Goal: Transaction & Acquisition: Download file/media

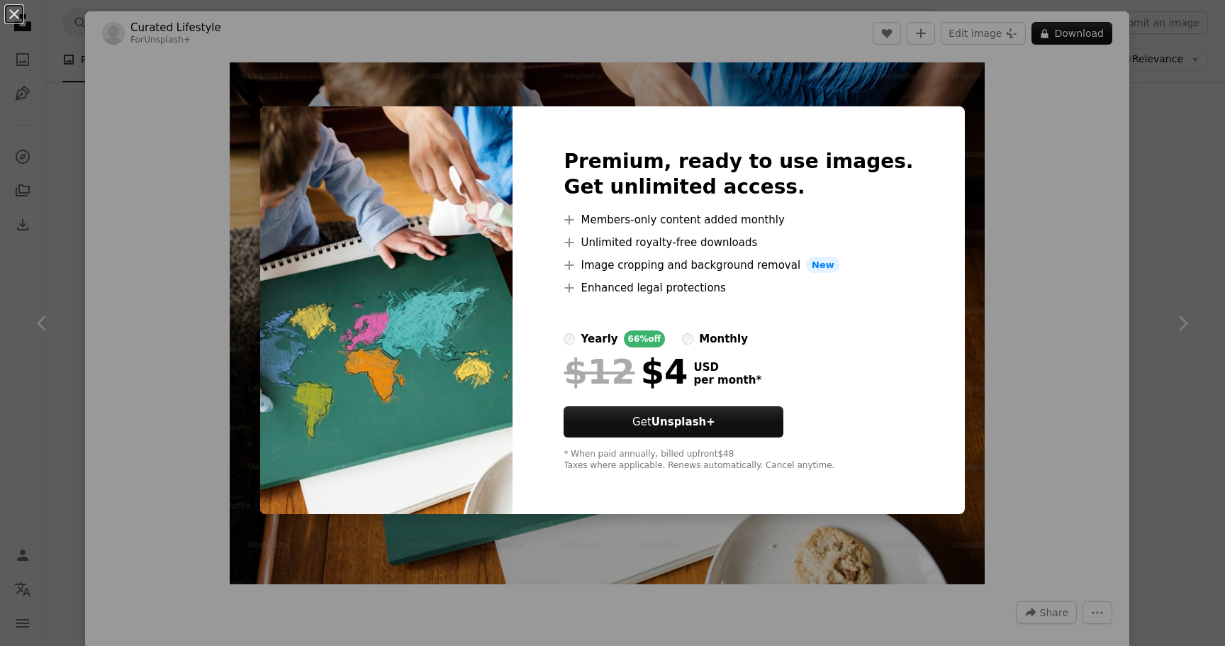
scroll to position [0, 213]
click at [968, 172] on div "An X shape Premium, ready to use images. Get unlimited access. A plus sign Memb…" at bounding box center [612, 323] width 1225 height 646
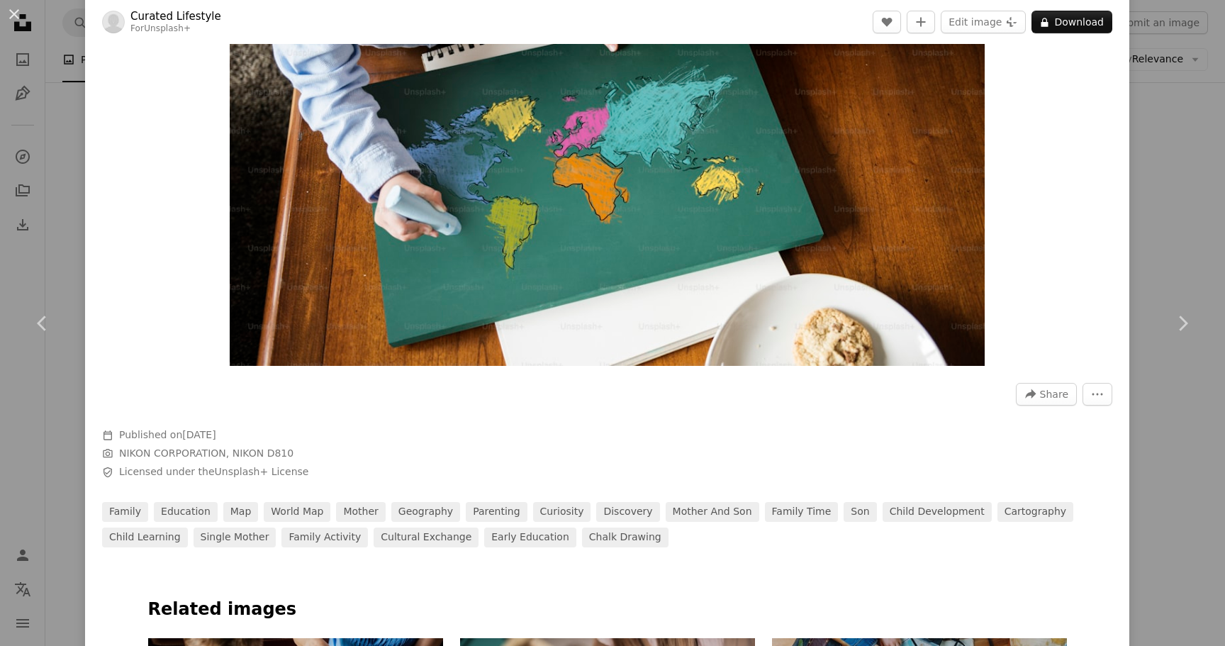
scroll to position [425, 0]
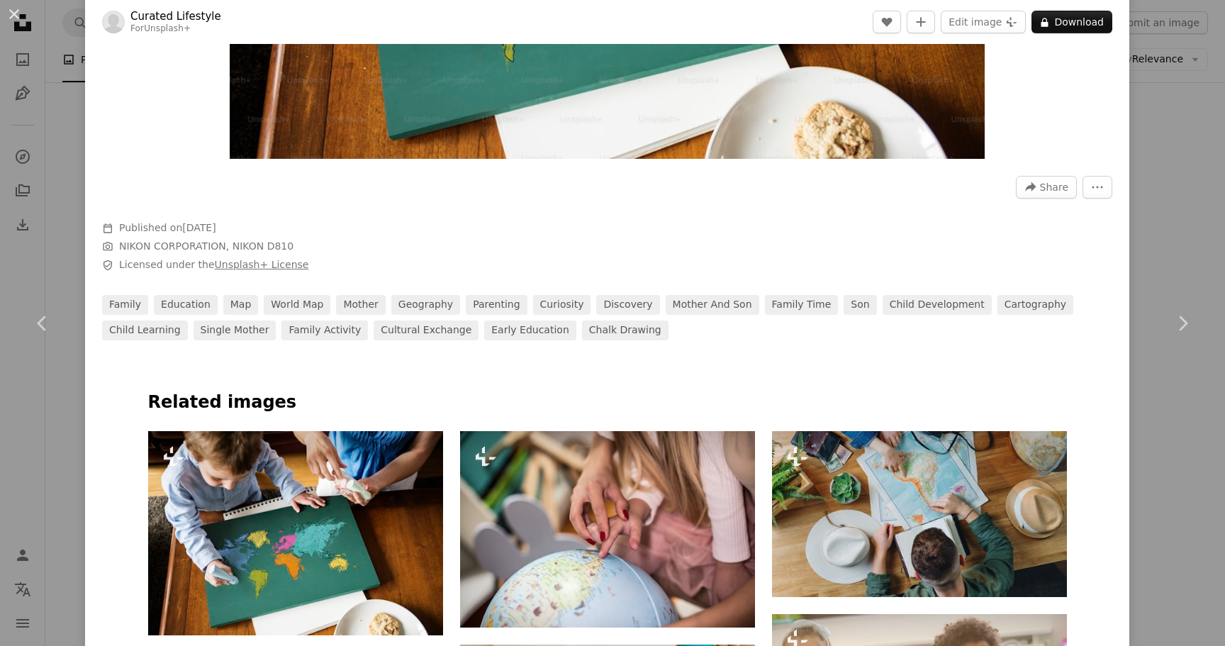
click at [236, 265] on link "Unsplash+ License" at bounding box center [262, 264] width 94 height 11
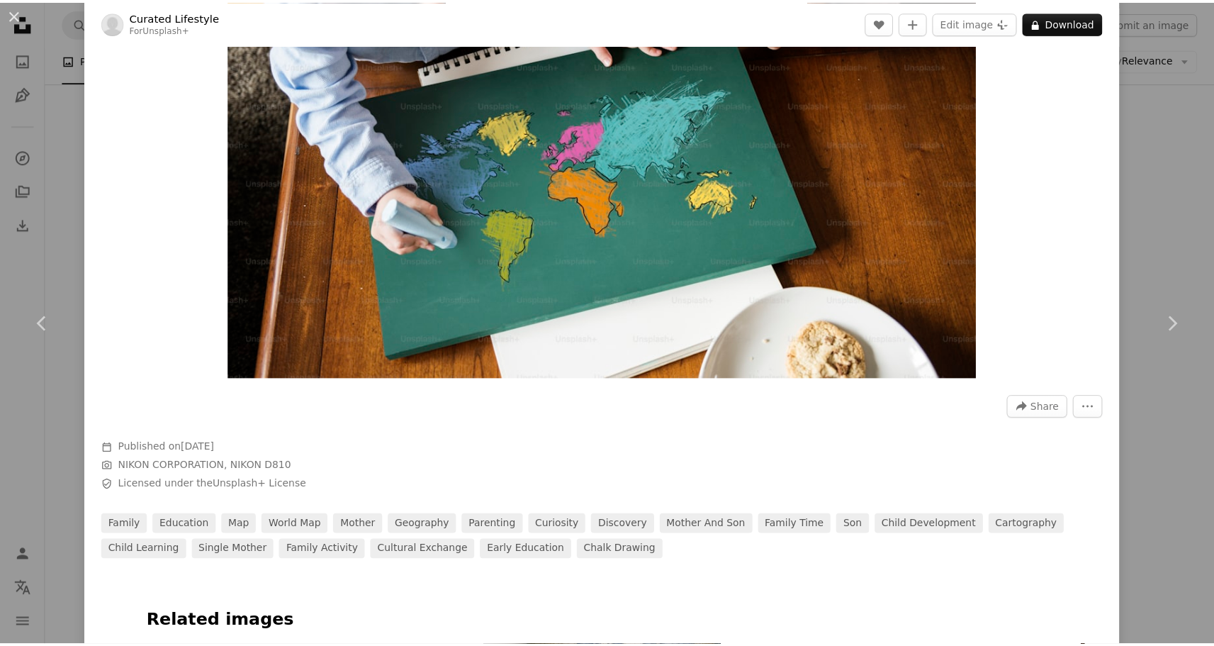
scroll to position [0, 0]
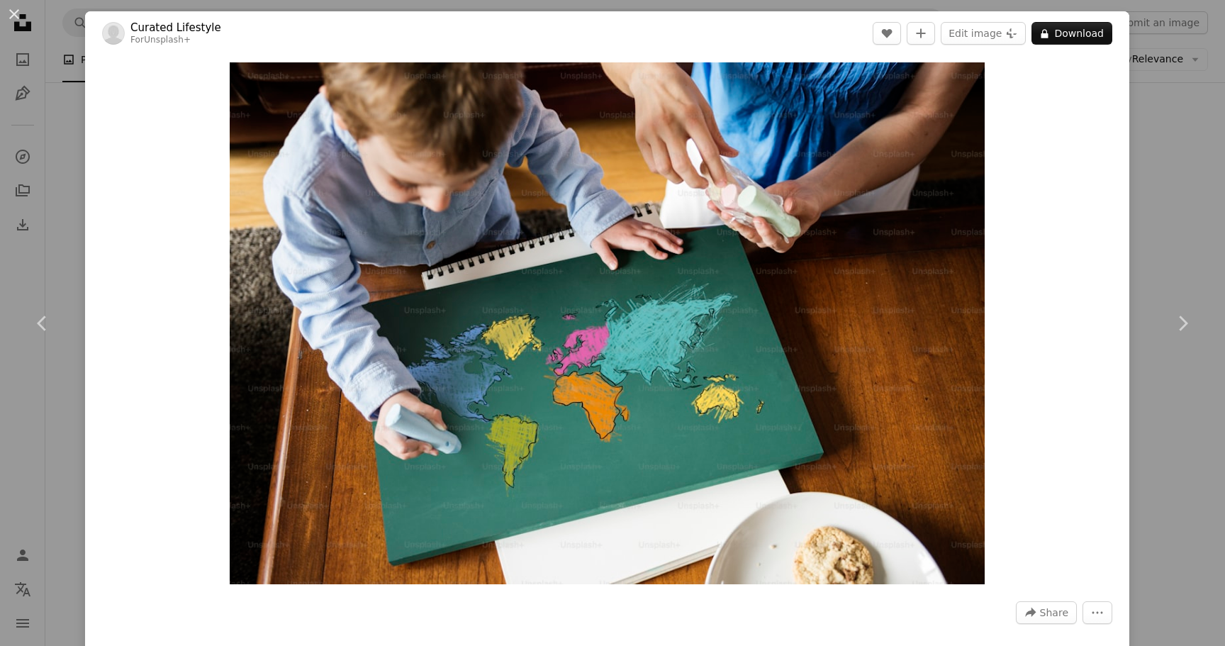
click at [115, 37] on img at bounding box center [113, 33] width 23 height 23
click at [1178, 167] on div "An X shape Chevron left Chevron right Curated Lifestyle For Unsplash+ A heart A…" at bounding box center [612, 323] width 1225 height 646
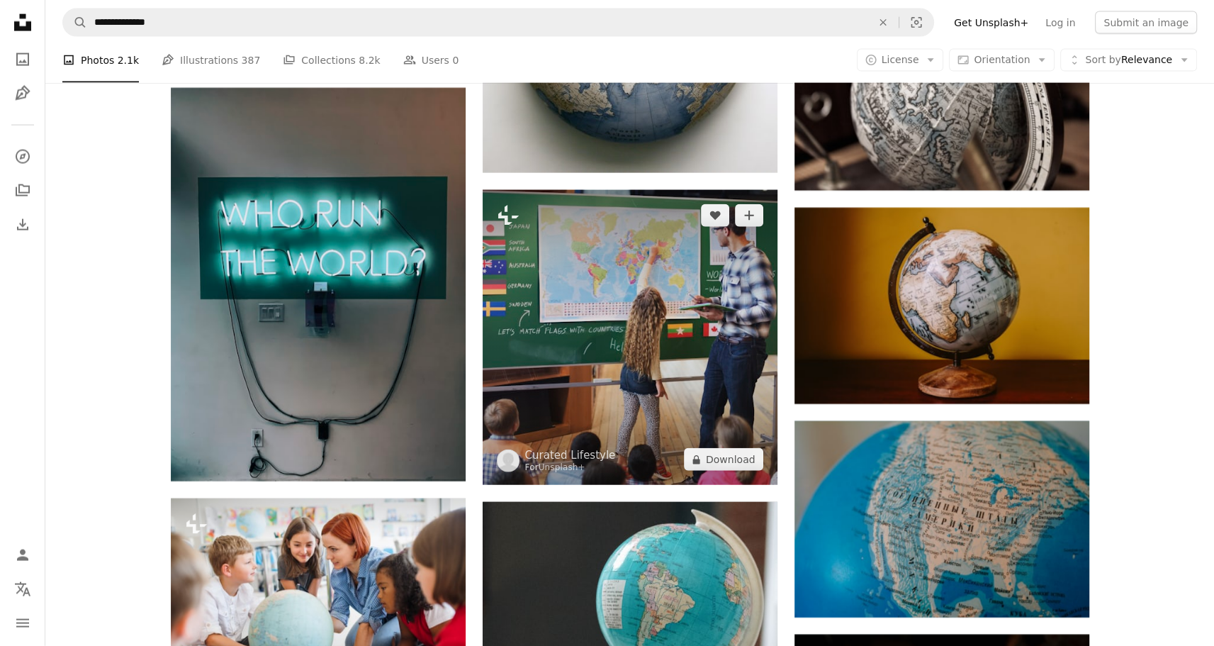
scroll to position [9765, 0]
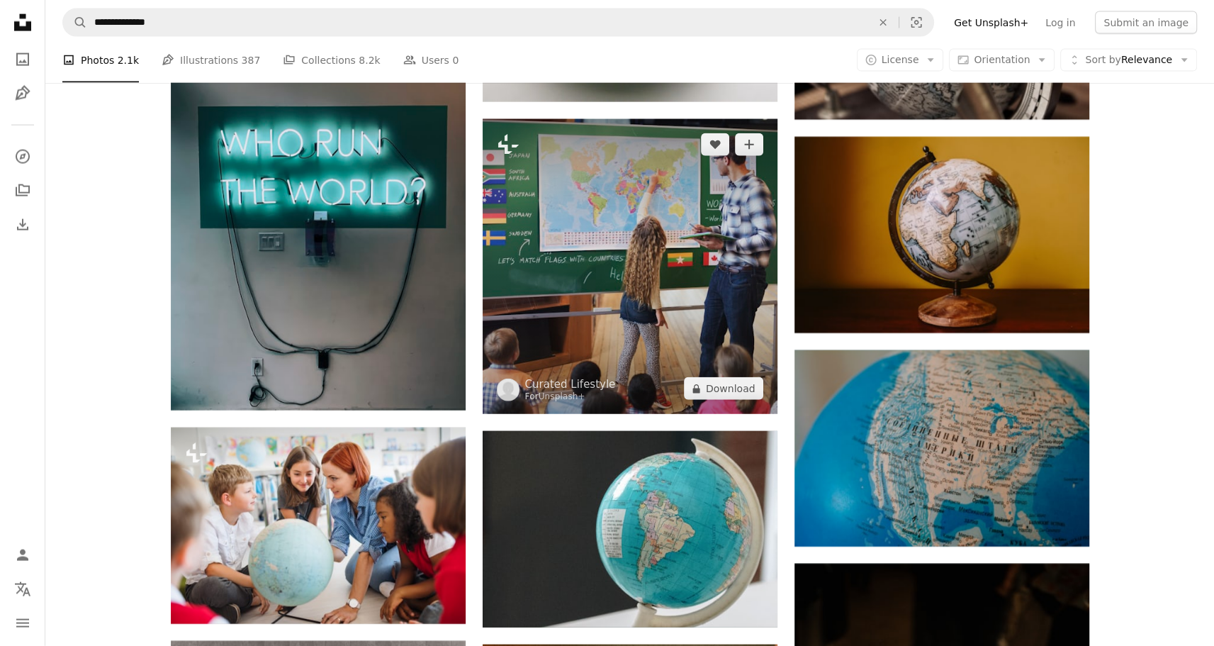
click at [621, 281] on img at bounding box center [630, 266] width 295 height 295
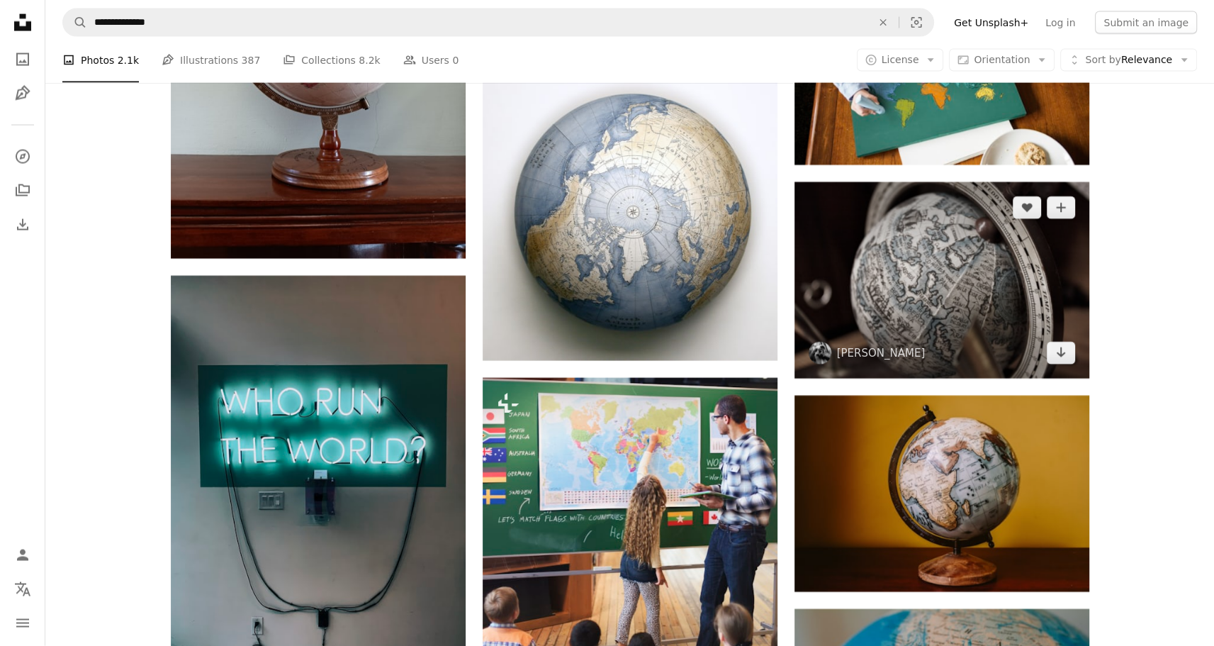
scroll to position [9765, 0]
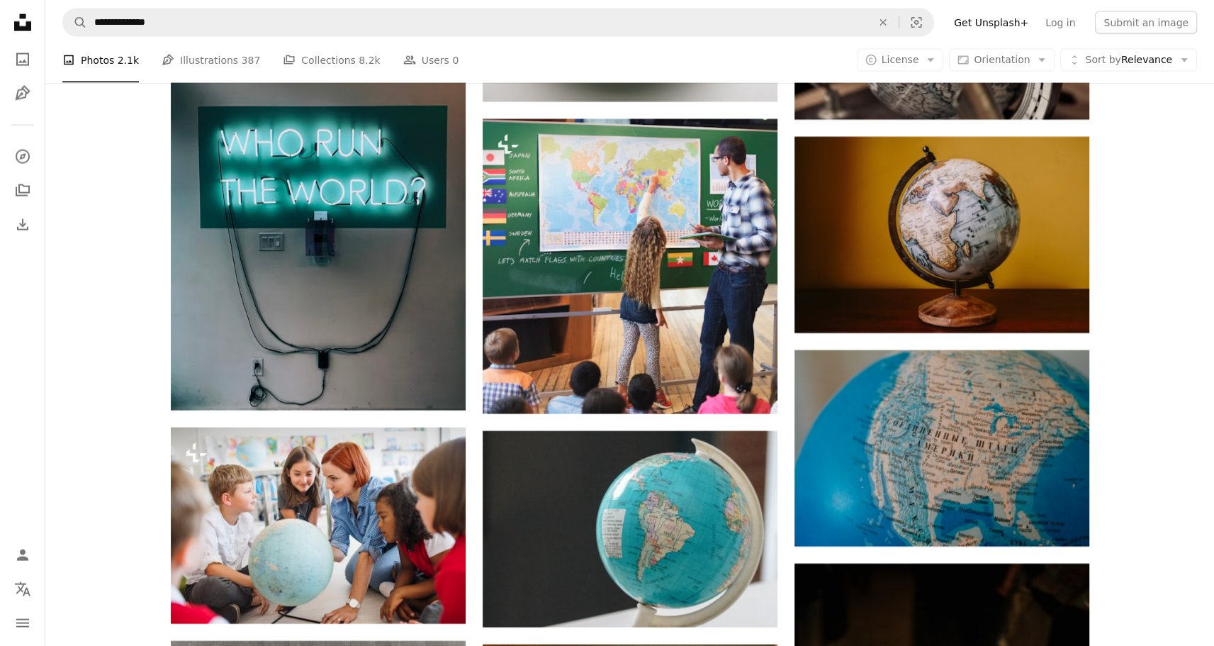
click at [995, 28] on link "Get Unsplash+" at bounding box center [991, 22] width 91 height 23
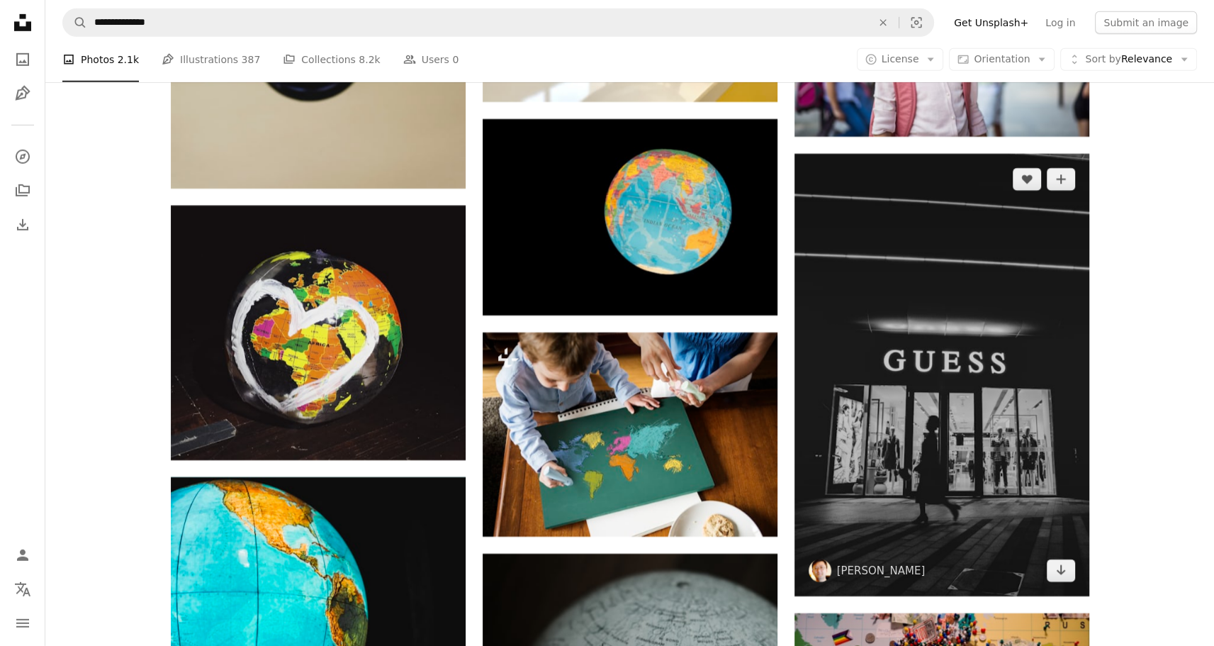
scroll to position [11112, 0]
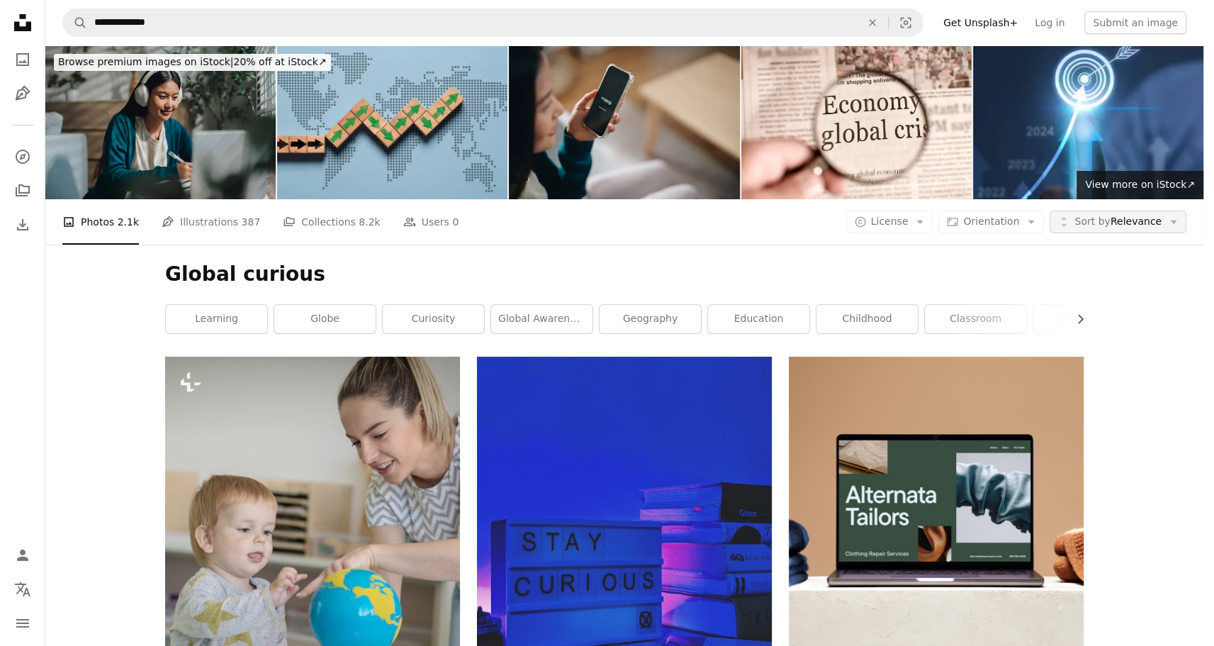
click at [1146, 215] on span "Sort by Relevance" at bounding box center [1118, 222] width 87 height 14
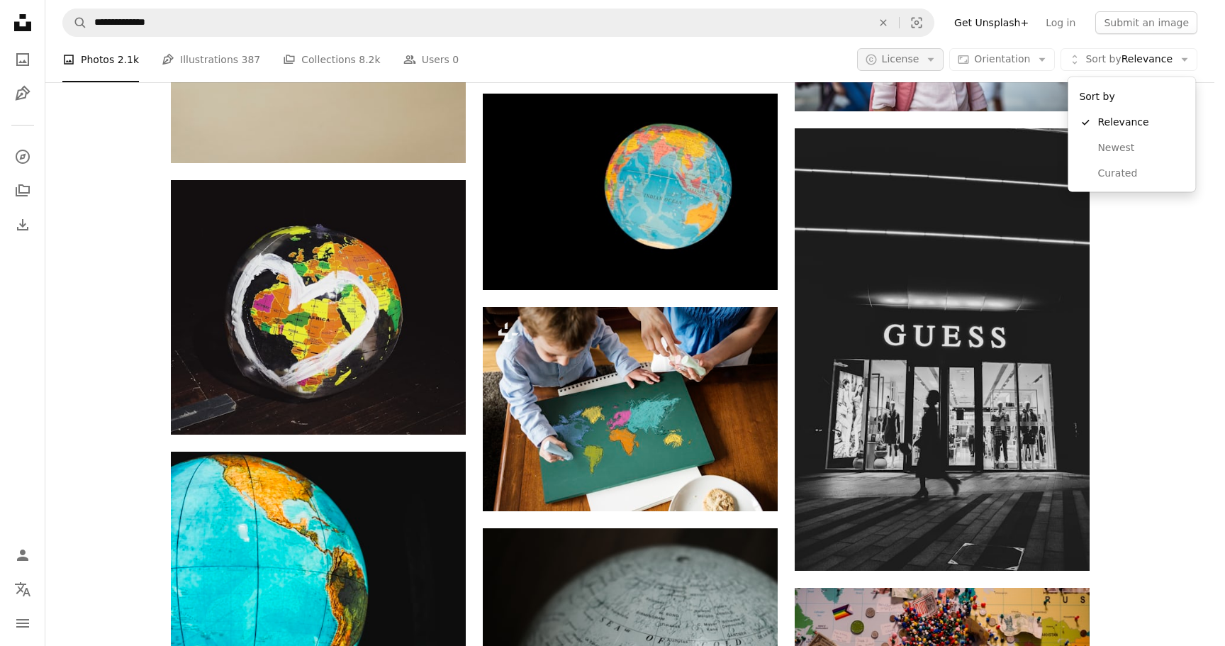
click at [916, 50] on body "**********" at bounding box center [607, 323] width 1214 height 646
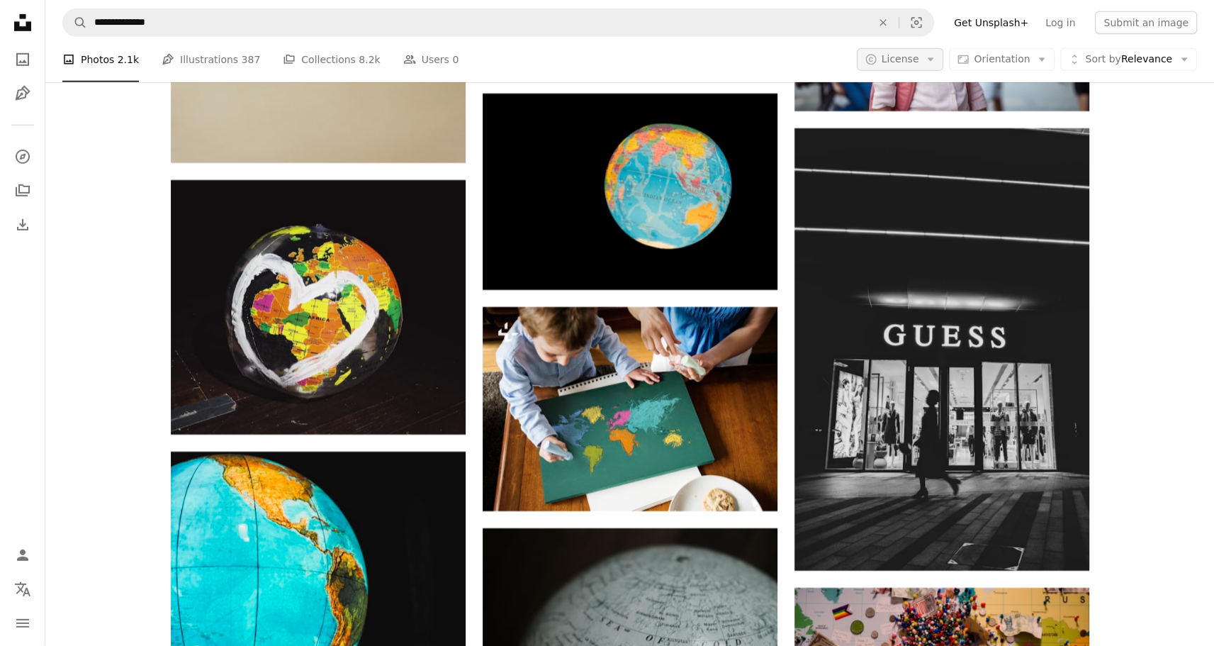
click at [916, 53] on span "License" at bounding box center [901, 58] width 38 height 11
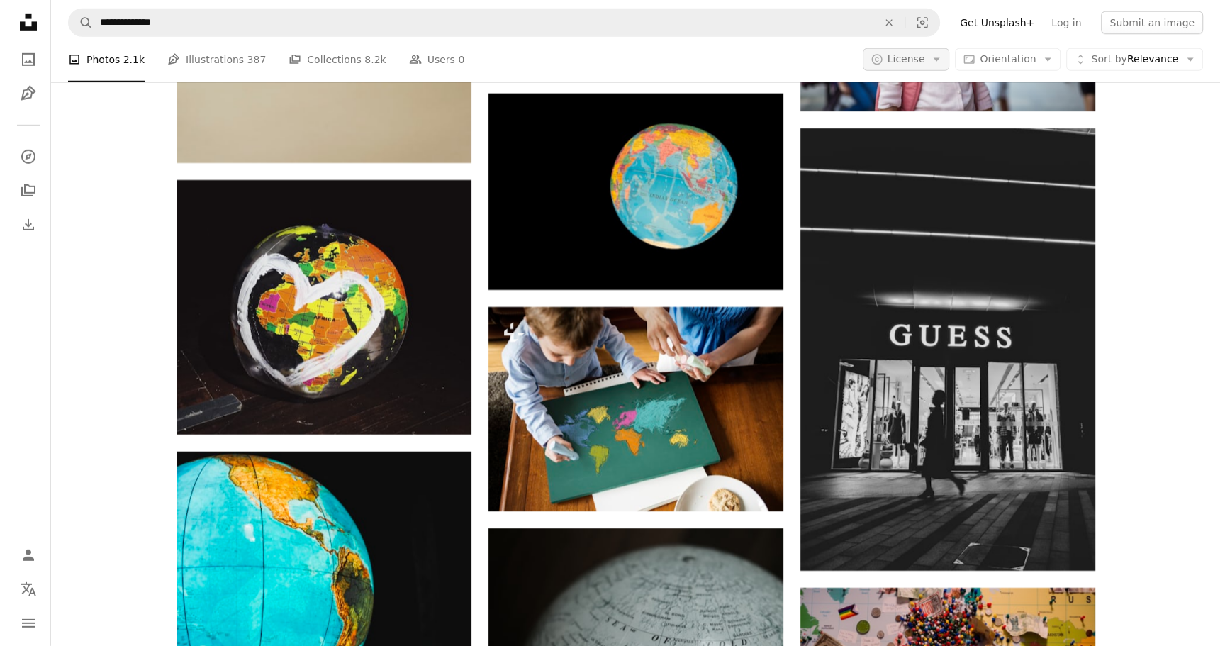
scroll to position [0, 0]
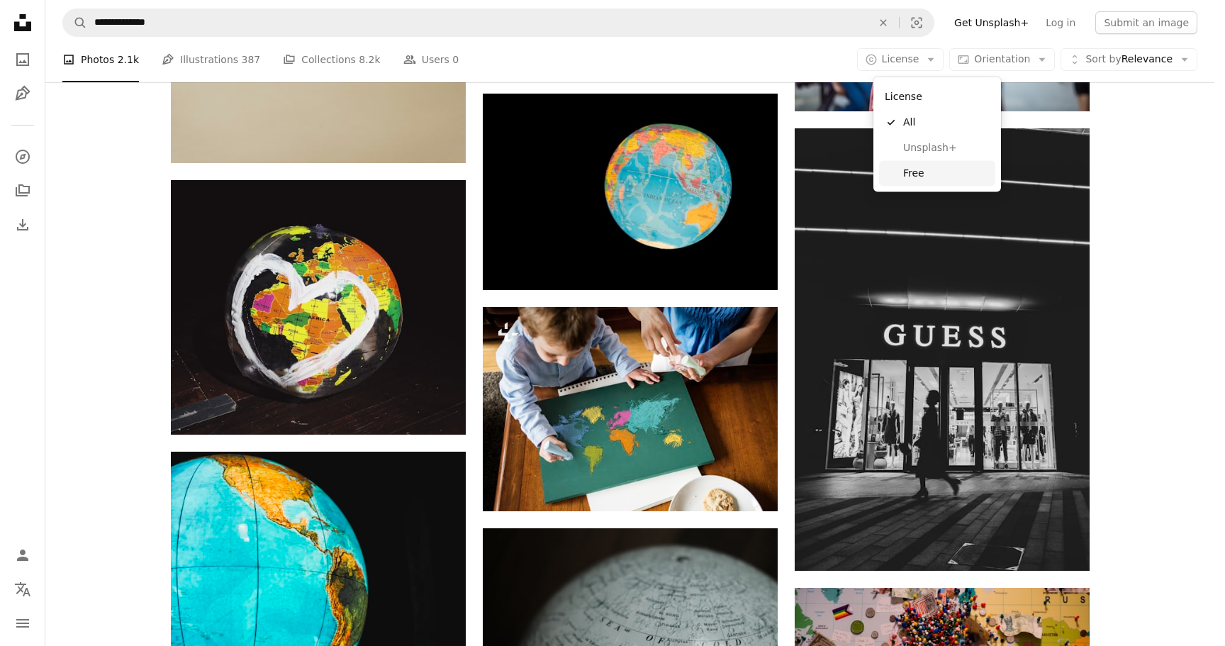
click at [927, 173] on span "Free" at bounding box center [946, 174] width 86 height 14
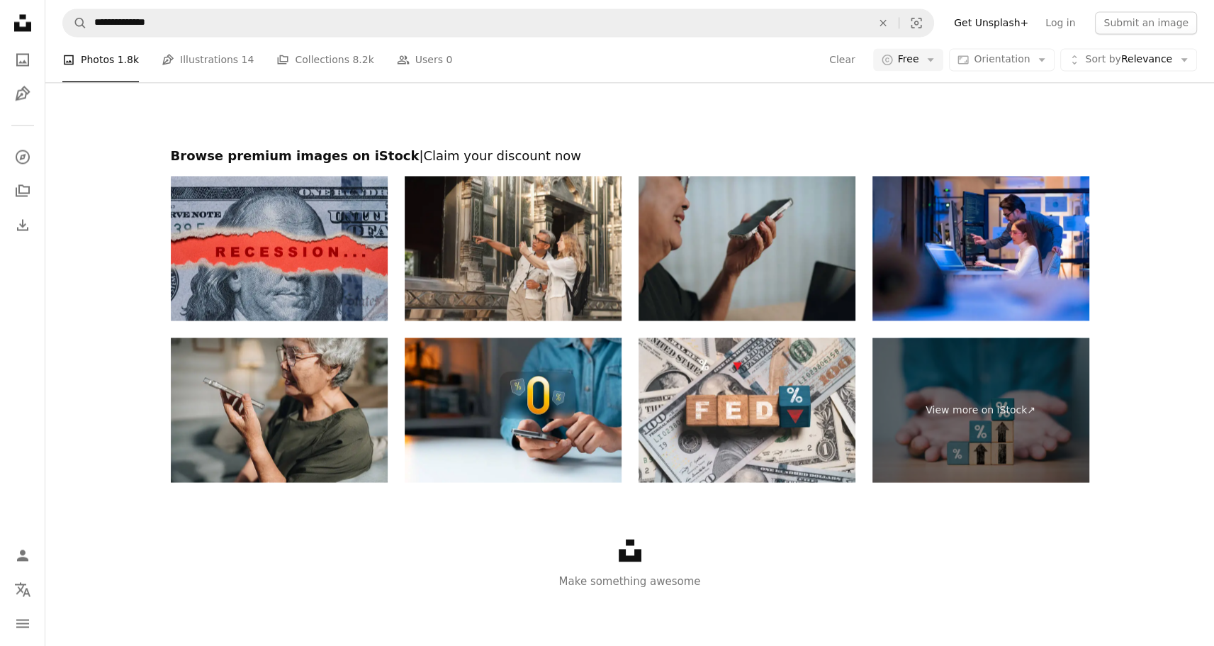
scroll to position [2410, 0]
click at [702, 73] on button "Load more" at bounding box center [630, 50] width 919 height 45
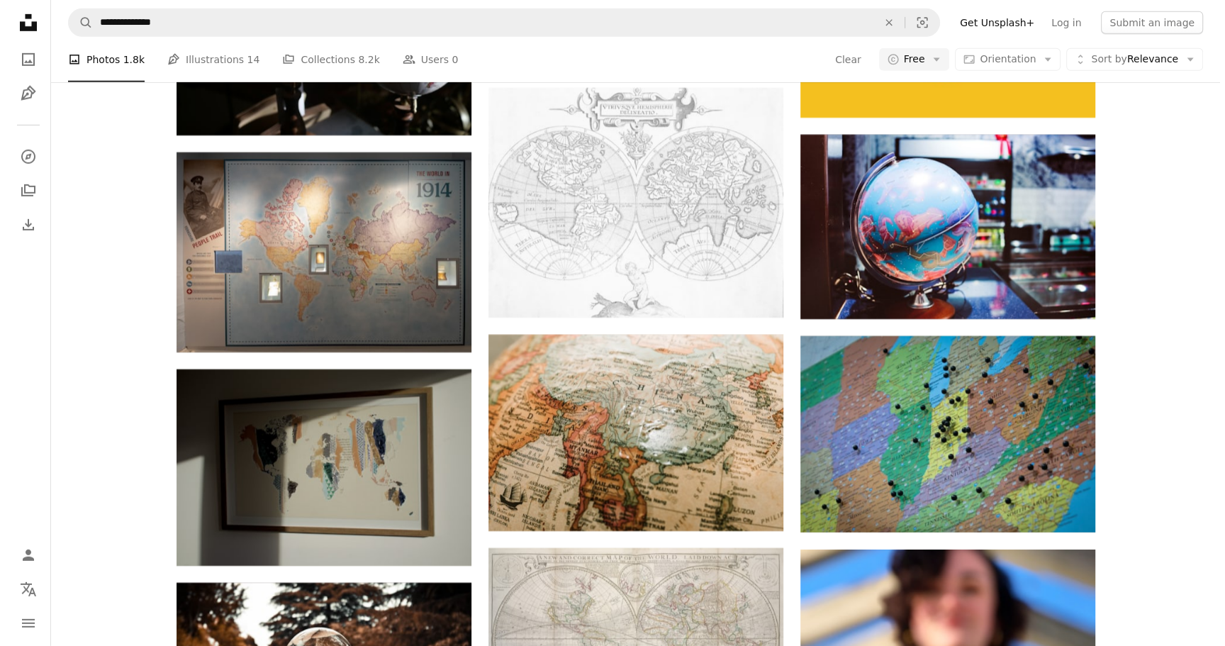
scroll to position [14034, 0]
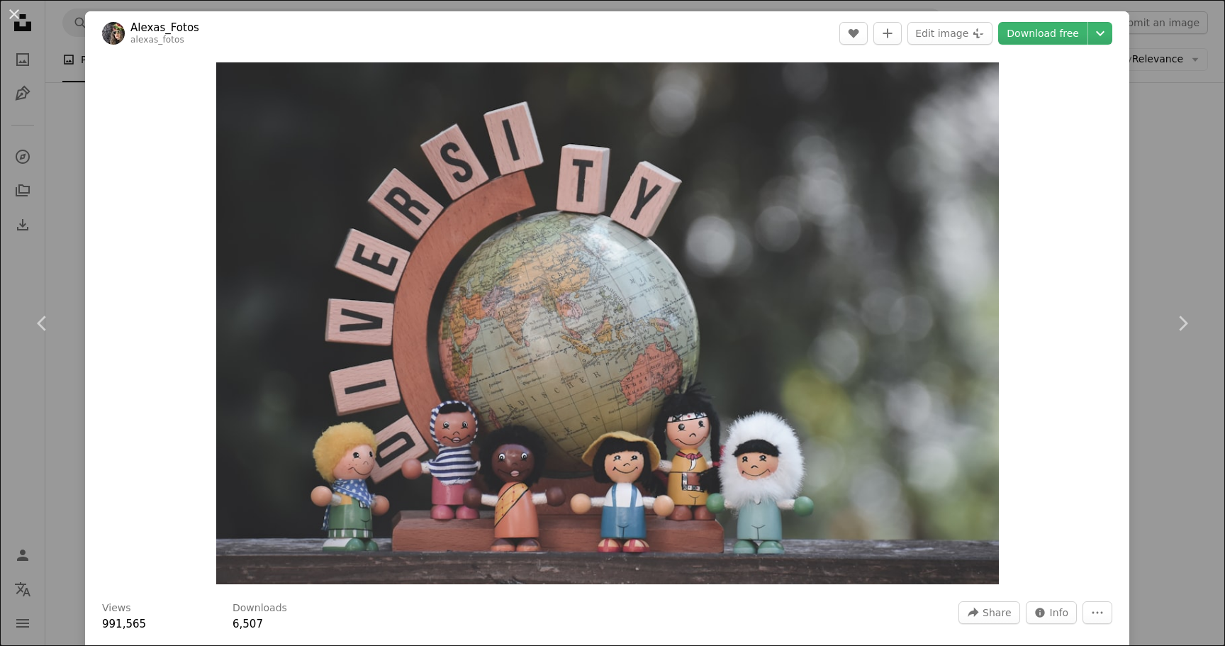
drag, startPoint x: 590, startPoint y: 208, endPoint x: 1055, endPoint y: 292, distance: 473.1
click at [1055, 292] on div "Zoom in" at bounding box center [607, 323] width 1044 height 536
click at [1140, 299] on link "Chevron right" at bounding box center [1182, 323] width 85 height 136
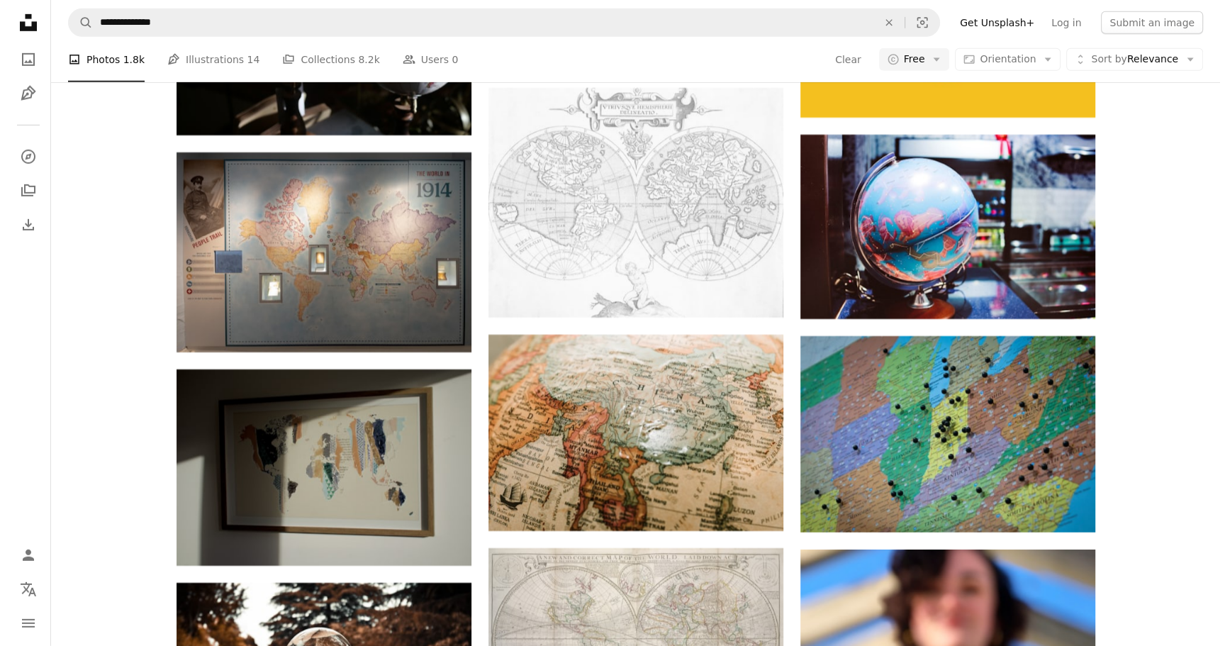
scroll to position [13892, 0]
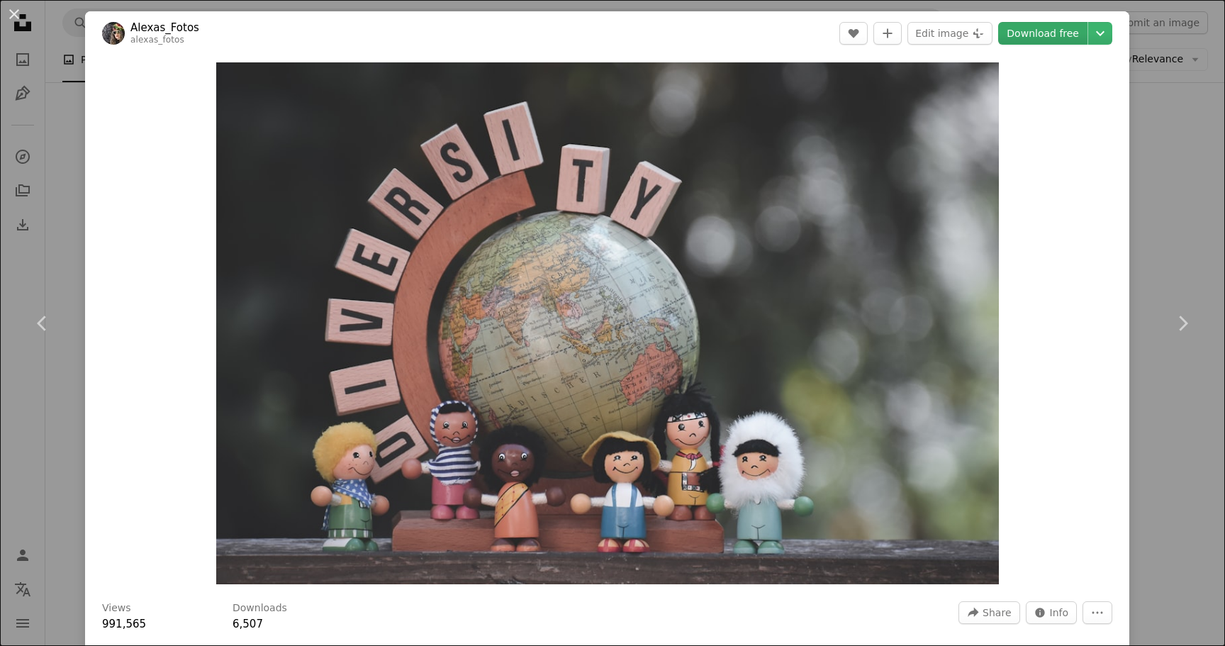
click at [1029, 28] on link "Download free" at bounding box center [1042, 33] width 89 height 23
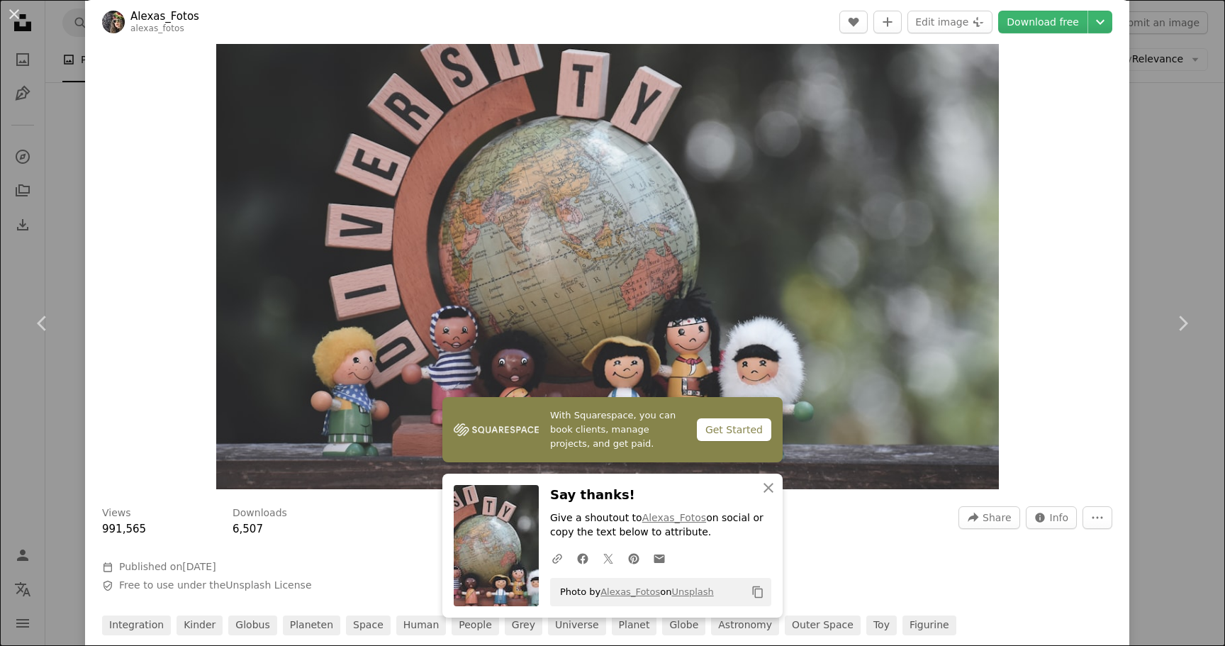
scroll to position [71, 0]
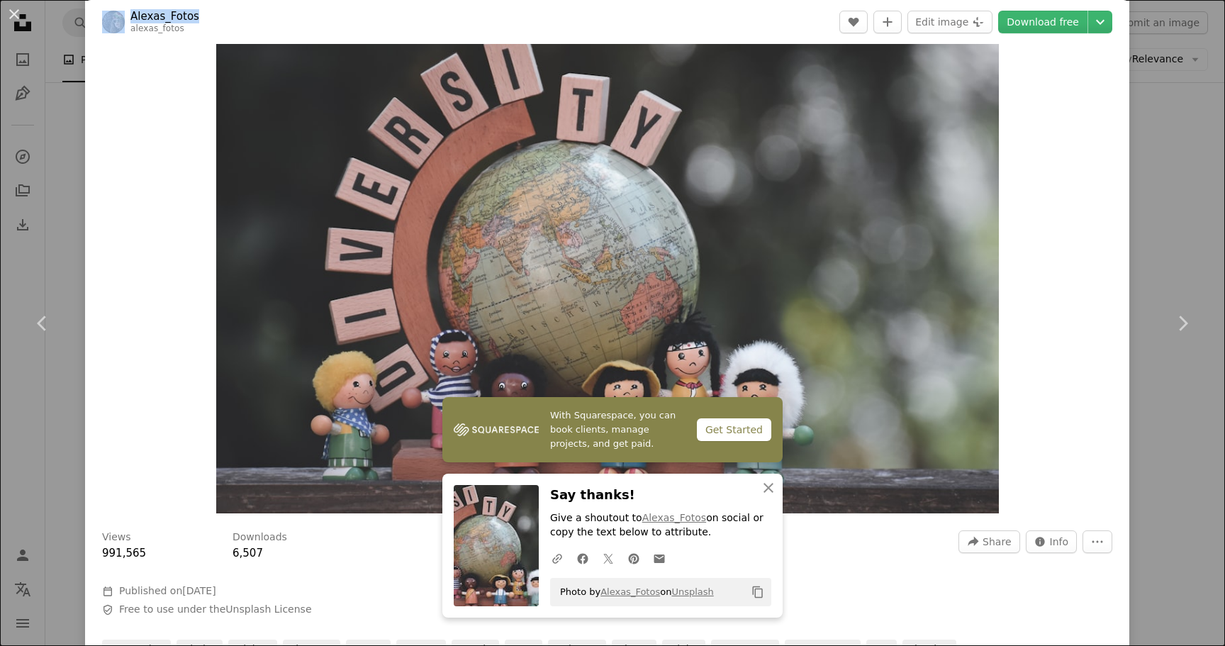
drag, startPoint x: 223, startPoint y: 21, endPoint x: 126, endPoint y: 21, distance: 97.1
click at [126, 21] on header "Alexas_Fotos alexas_fotos A heart A plus sign Edit image Plus sign for Unsplash…" at bounding box center [607, 22] width 1044 height 44
copy span "Alexas_Fotos"
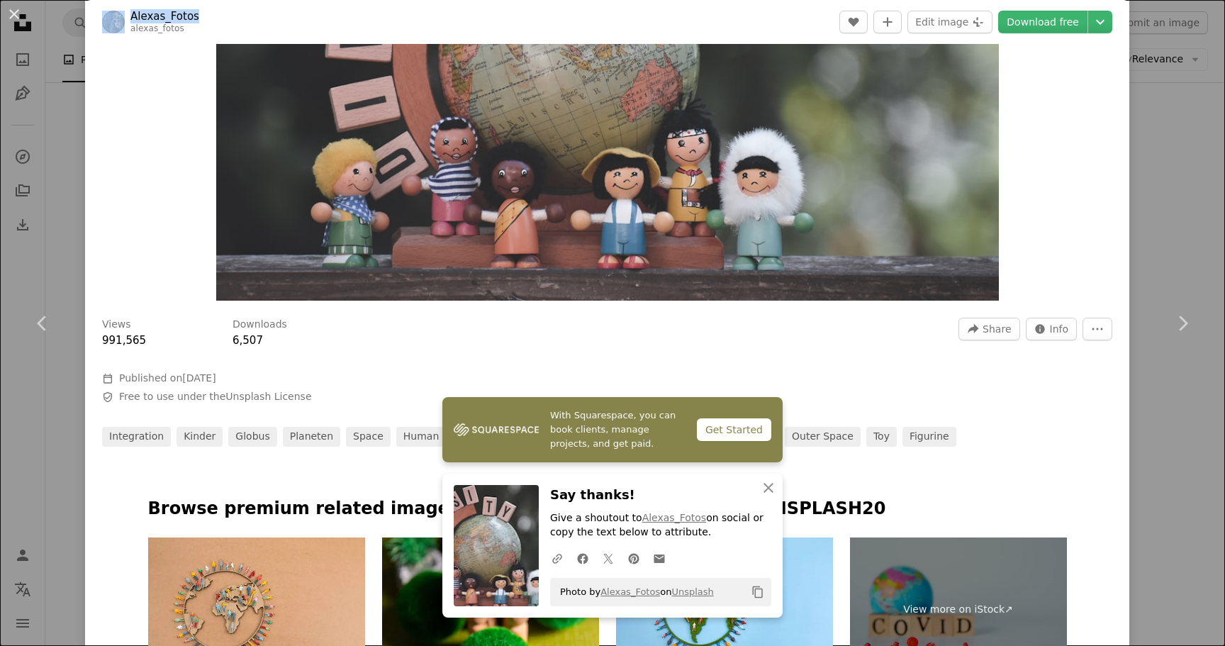
scroll to position [0, 0]
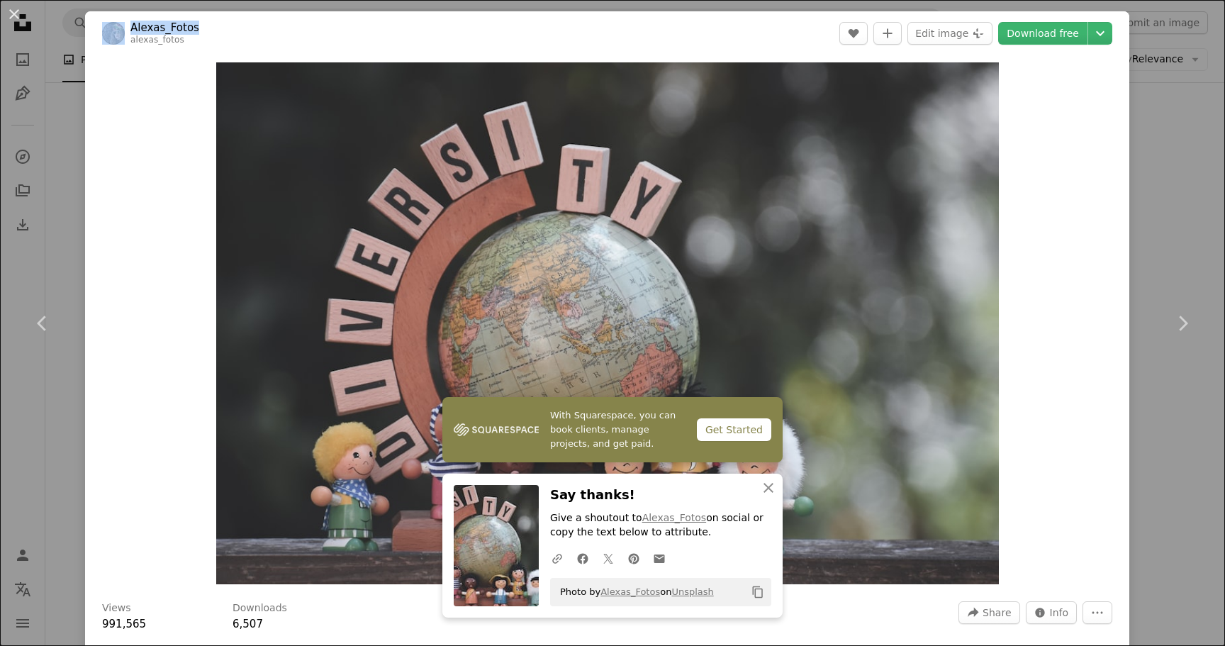
copy span "Alexas_Fotos"
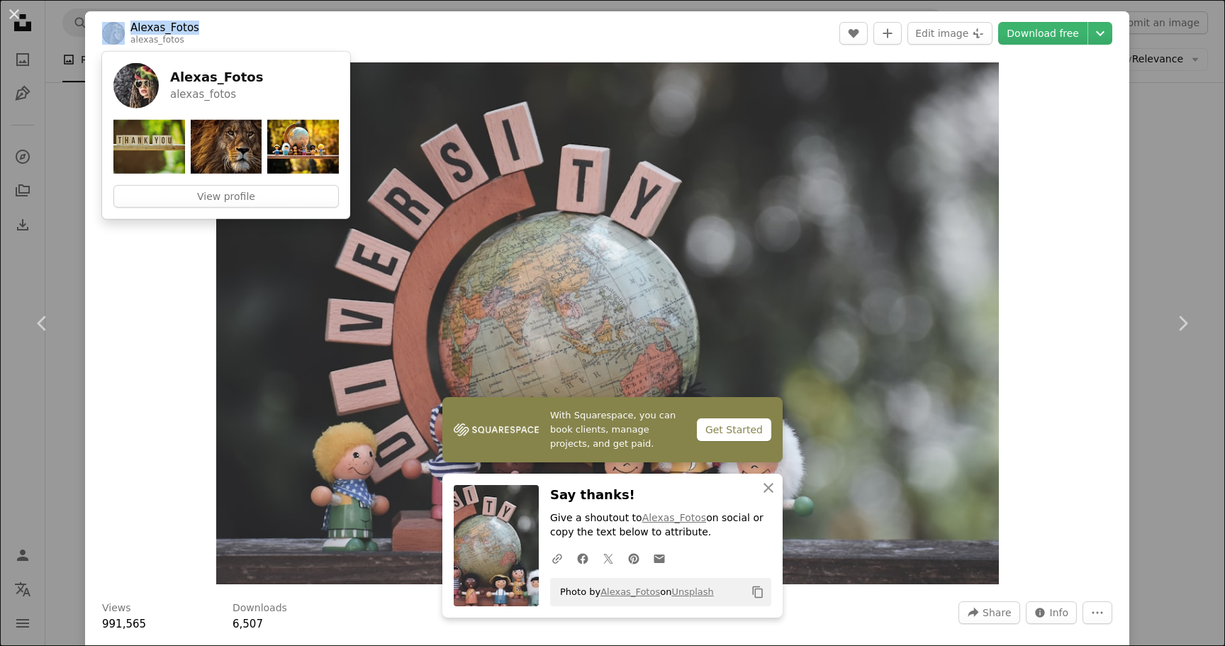
copy span "Alexas_Fotos"
